Goal: Transaction & Acquisition: Purchase product/service

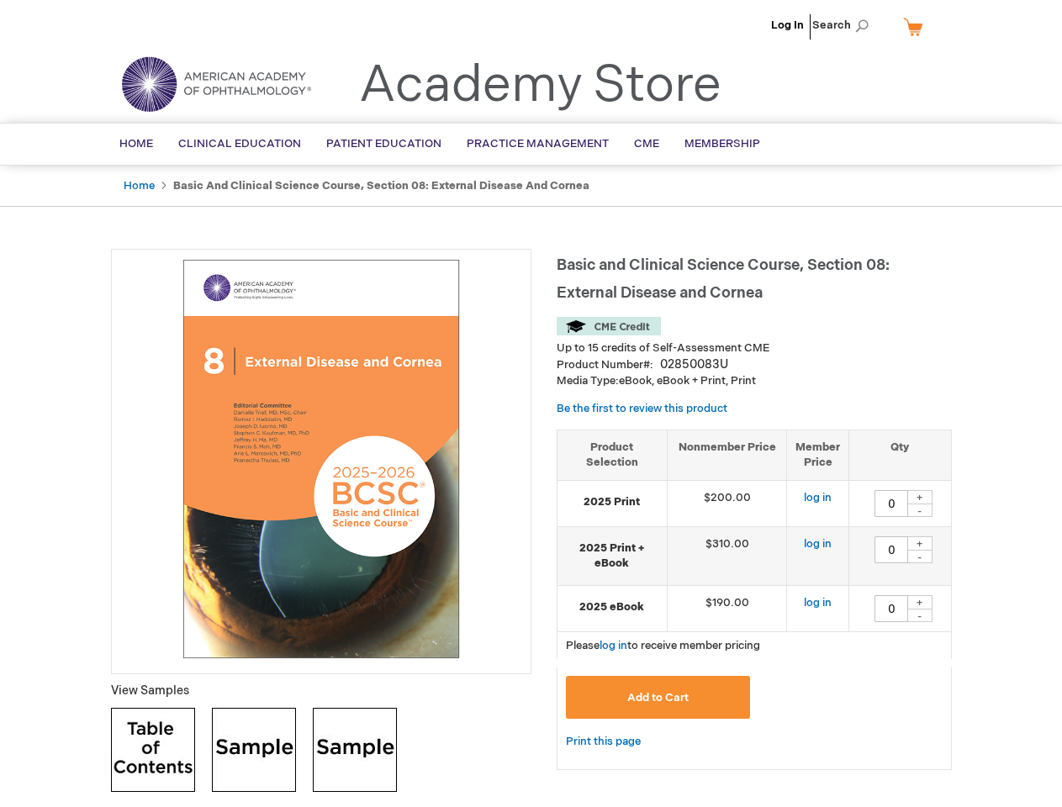
click at [531, 404] on div at bounding box center [321, 462] width 420 height 426
click at [845, 25] on span "Search" at bounding box center [844, 25] width 64 height 34
click at [754, 600] on td "$190.00" at bounding box center [727, 608] width 120 height 46
click at [920, 497] on div "+" at bounding box center [919, 497] width 25 height 14
click at [920, 510] on div "-" at bounding box center [919, 510] width 25 height 13
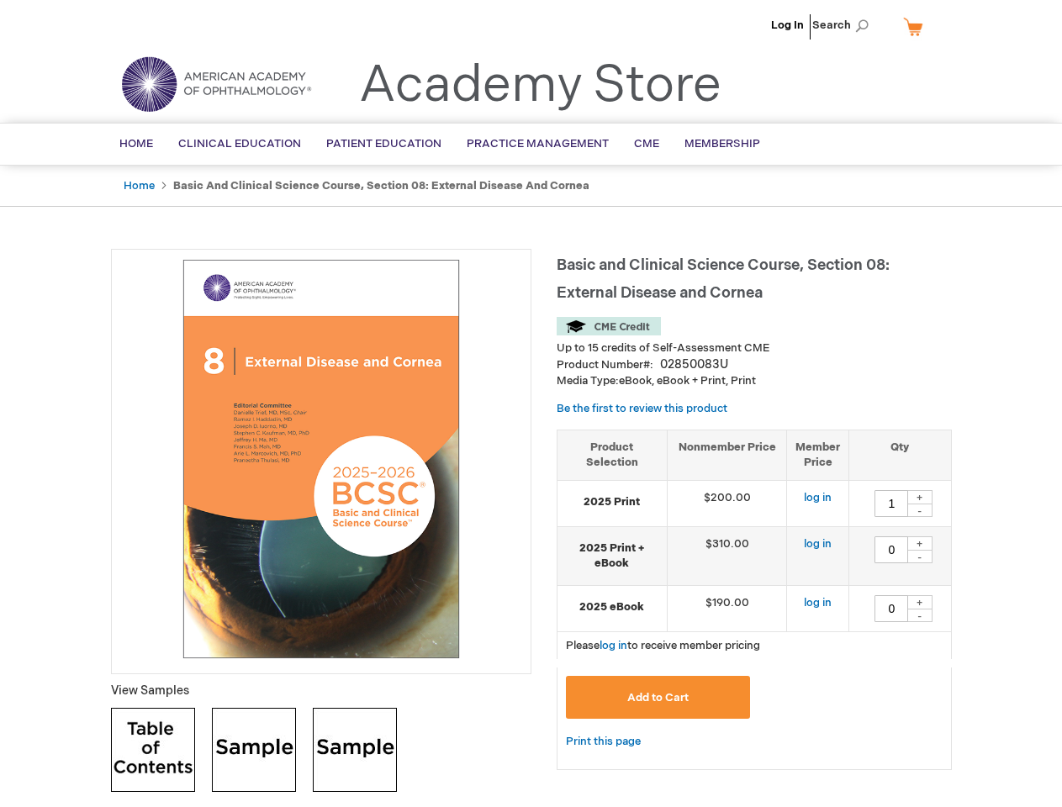
type input "0"
click at [920, 543] on div "+" at bounding box center [919, 544] width 25 height 14
click at [920, 557] on div "-" at bounding box center [919, 556] width 25 height 13
type input "0"
click at [920, 602] on div "+" at bounding box center [919, 602] width 25 height 14
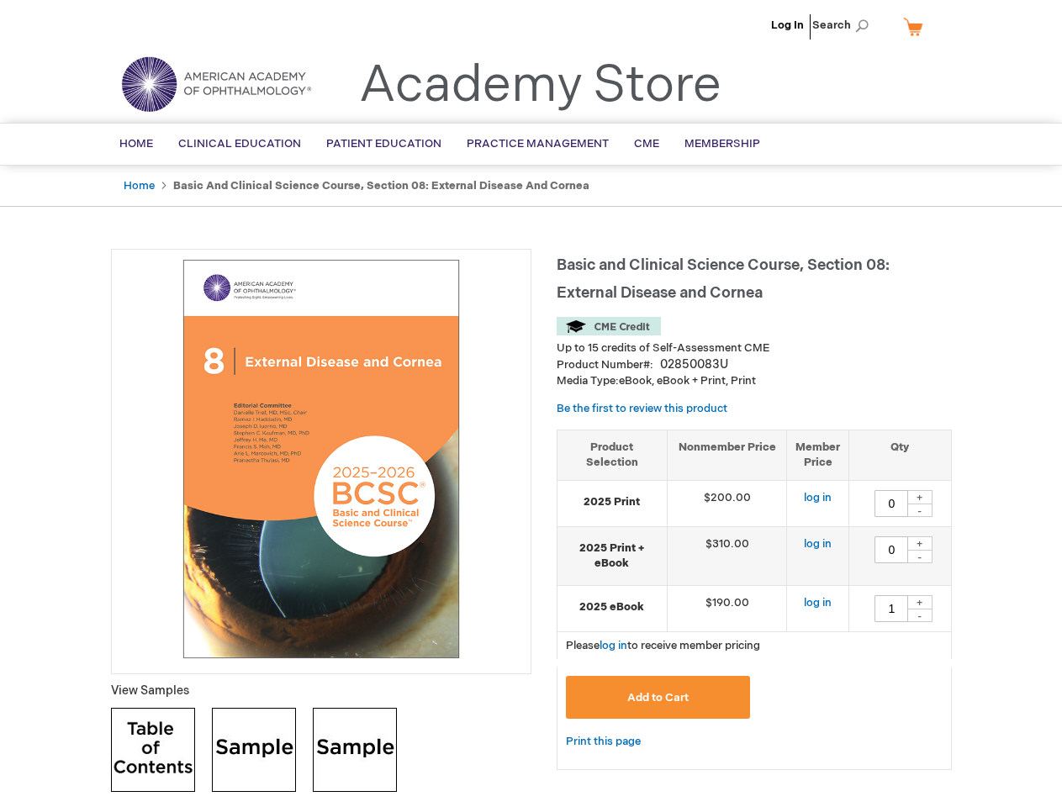
click at [920, 616] on div "-" at bounding box center [919, 615] width 25 height 13
type input "0"
